Goal: Information Seeking & Learning: Find specific page/section

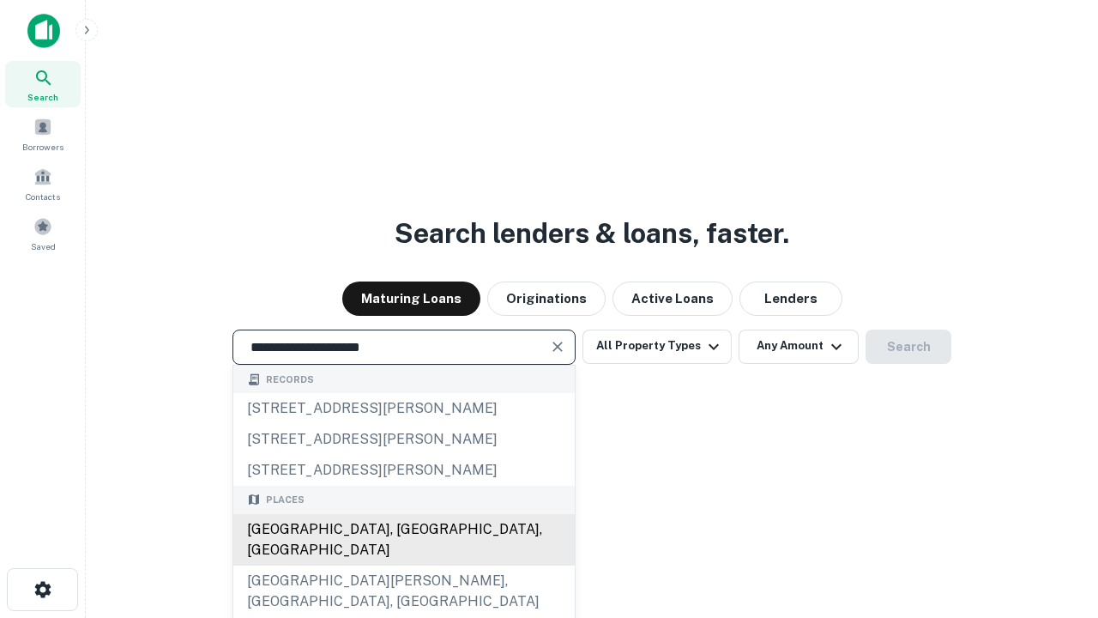
click at [403, 566] on div "[GEOGRAPHIC_DATA], [GEOGRAPHIC_DATA], [GEOGRAPHIC_DATA]" at bounding box center [404, 539] width 342 height 51
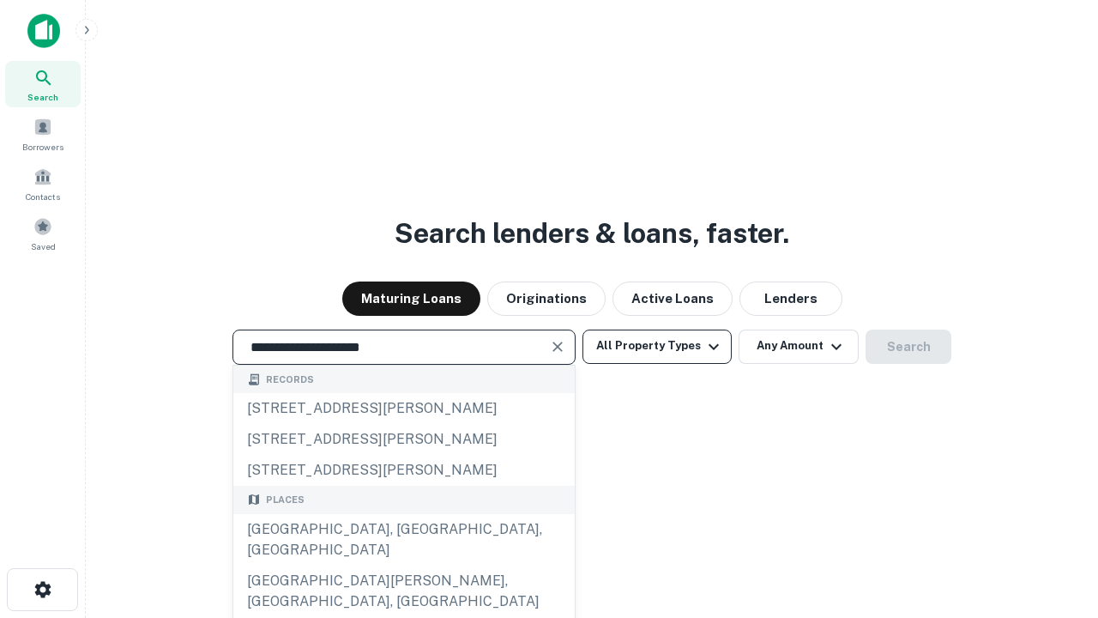
click at [657, 346] on button "All Property Types" at bounding box center [657, 347] width 149 height 34
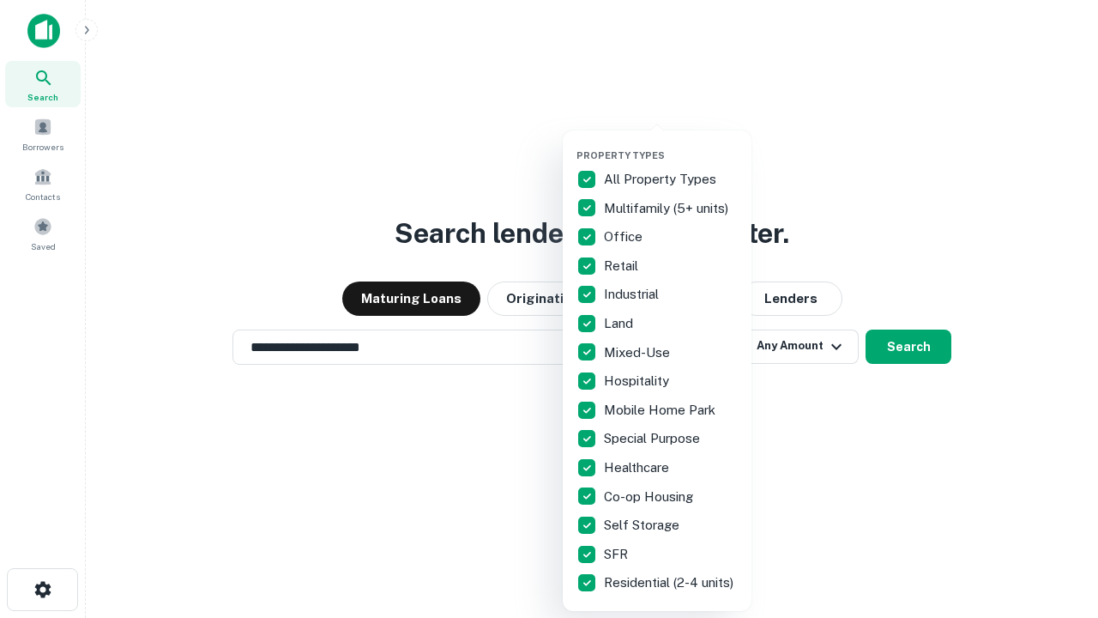
type input "**********"
click at [671, 144] on button "button" at bounding box center [671, 144] width 189 height 1
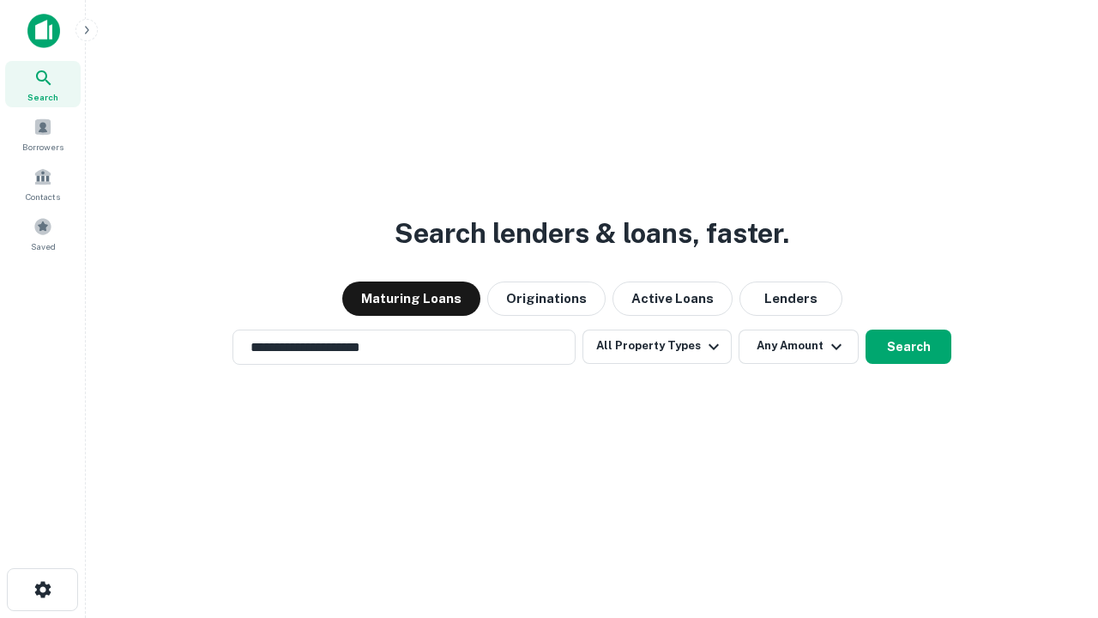
scroll to position [10, 207]
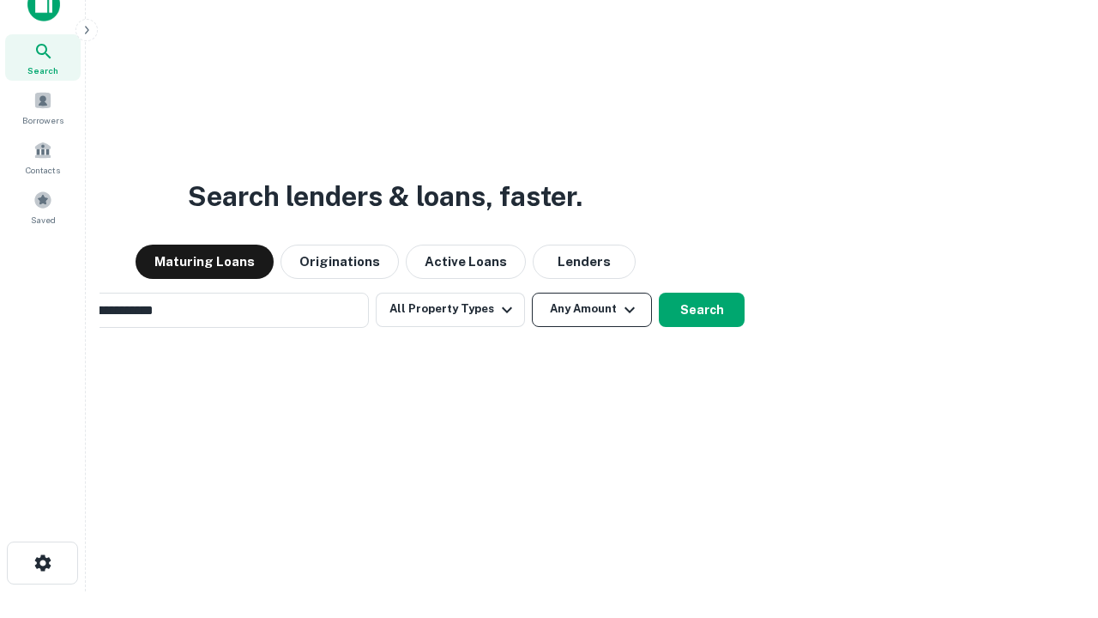
click at [532, 293] on button "Any Amount" at bounding box center [592, 310] width 120 height 34
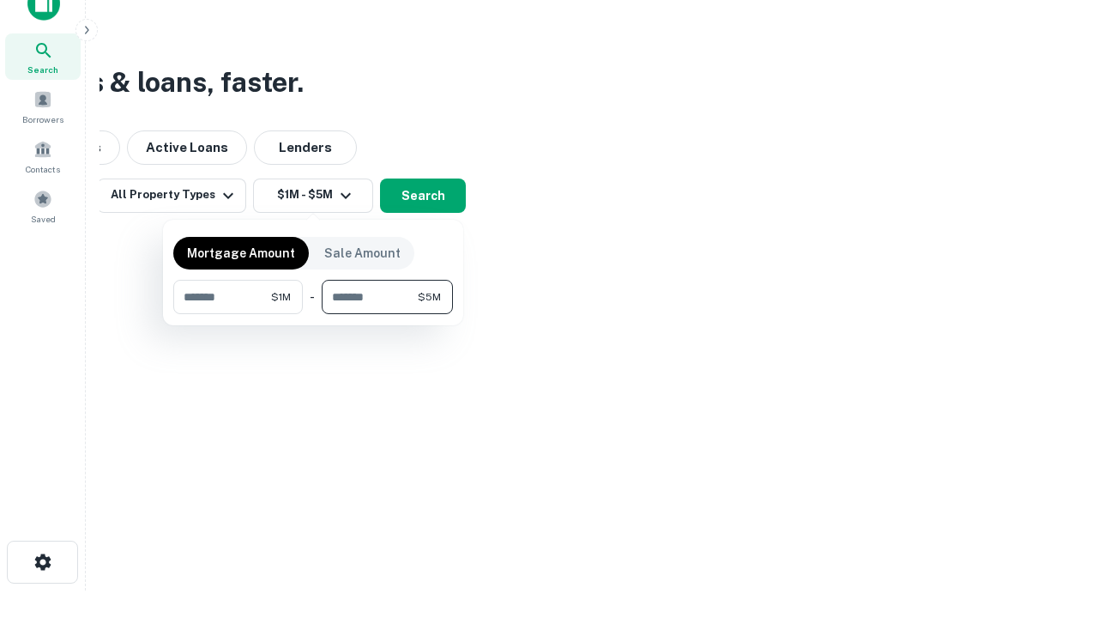
type input "*******"
click at [313, 314] on button "button" at bounding box center [313, 314] width 280 height 1
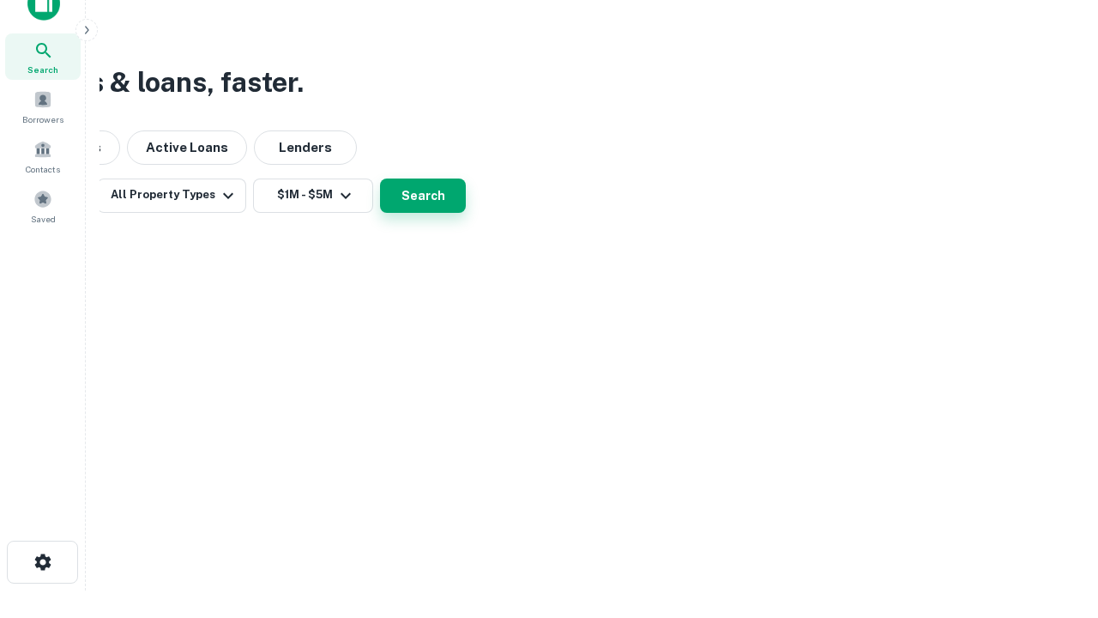
click at [466, 213] on button "Search" at bounding box center [423, 195] width 86 height 34
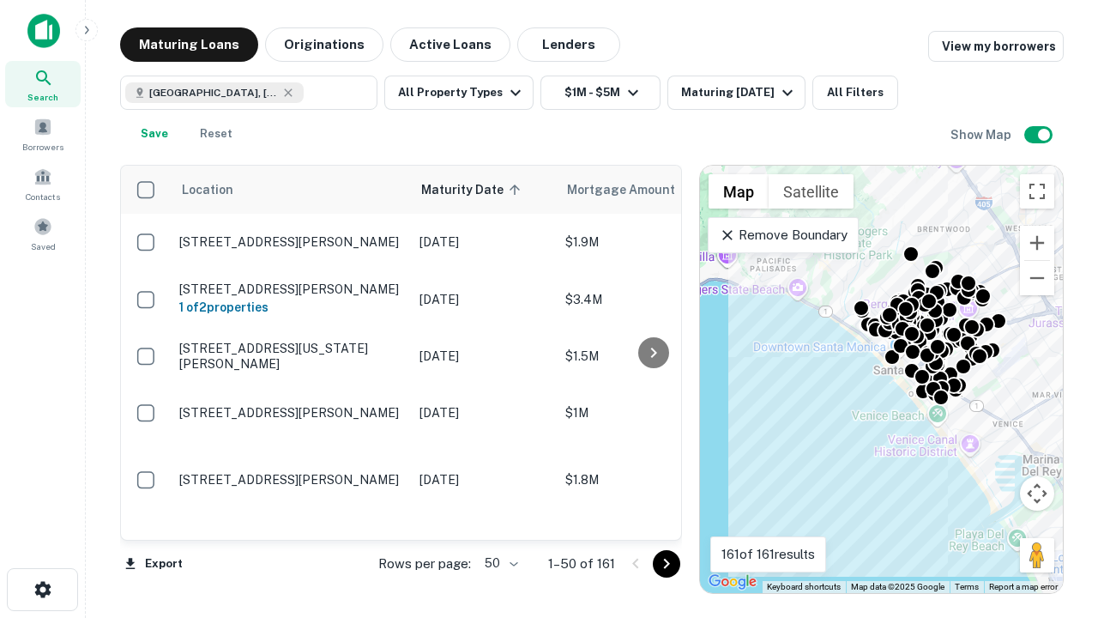
click at [499, 563] on body "Search Borrowers Contacts Saved Maturing Loans Originations Active Loans Lender…" at bounding box center [549, 309] width 1098 height 618
click at [499, 520] on li "25" at bounding box center [500, 520] width 50 height 31
